Goal: Task Accomplishment & Management: Manage account settings

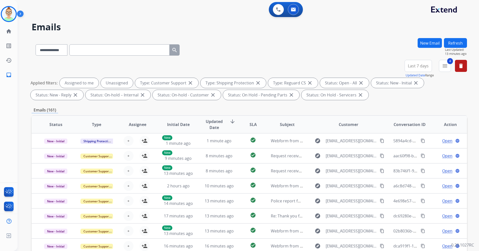
select select "**********"
click at [8, 13] on img at bounding box center [9, 14] width 14 height 14
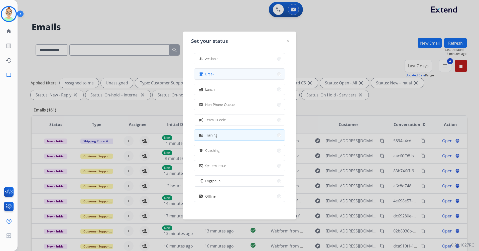
click at [216, 75] on button "free_breakfast Break" at bounding box center [239, 74] width 91 height 11
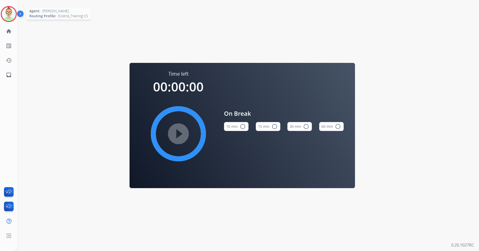
click at [6, 16] on img at bounding box center [9, 14] width 14 height 14
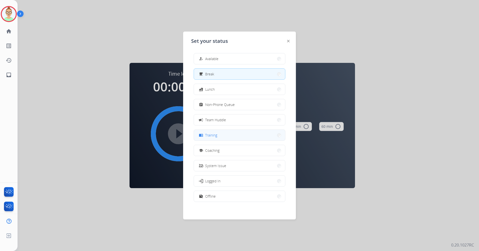
click at [243, 135] on button "menu_book Training" at bounding box center [239, 135] width 91 height 11
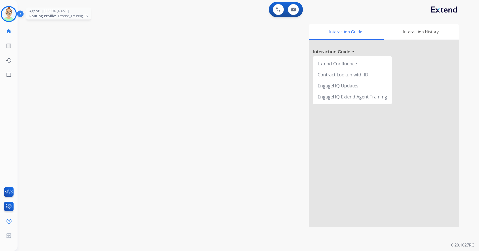
click at [5, 13] on img at bounding box center [9, 14] width 14 height 14
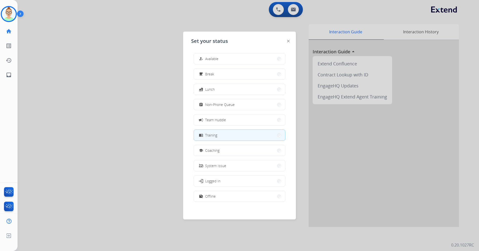
click at [68, 94] on div at bounding box center [239, 125] width 479 height 251
